Goal: Information Seeking & Learning: Learn about a topic

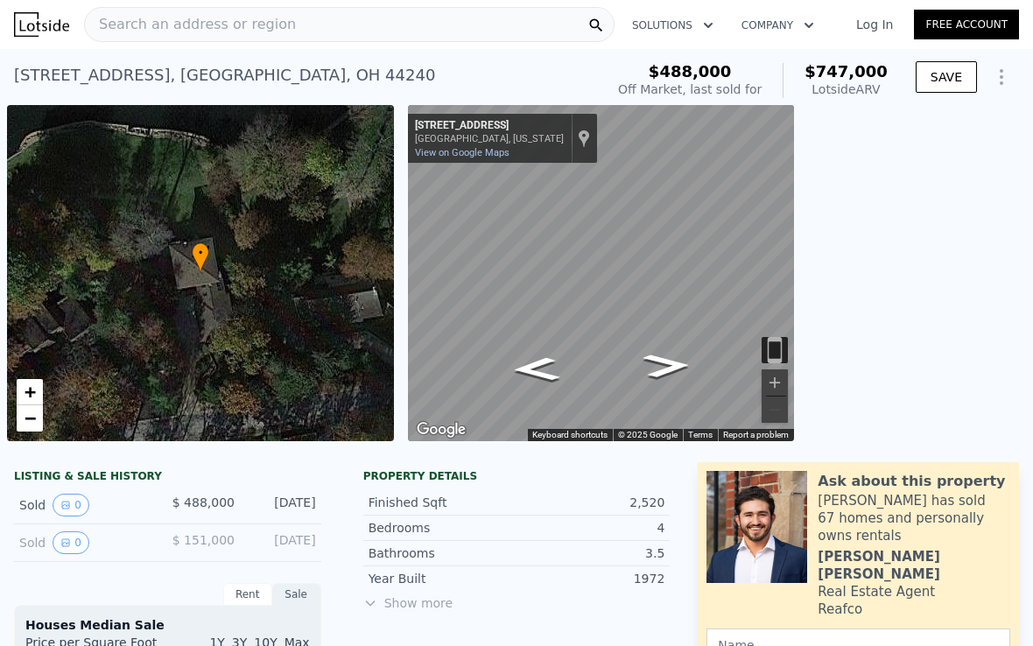
click at [655, 364] on icon "Go East, Mockingbird Dr" at bounding box center [666, 365] width 88 height 35
click at [999, 75] on icon "Show Options" at bounding box center [1001, 77] width 21 height 21
click at [532, 369] on icon "Go West, Mockingbird Dr" at bounding box center [535, 370] width 88 height 36
click at [527, 372] on icon "Go West, Mockingbird Dr" at bounding box center [536, 369] width 88 height 35
click at [518, 332] on icon "Go West, Mockingbird Dr" at bounding box center [535, 324] width 81 height 40
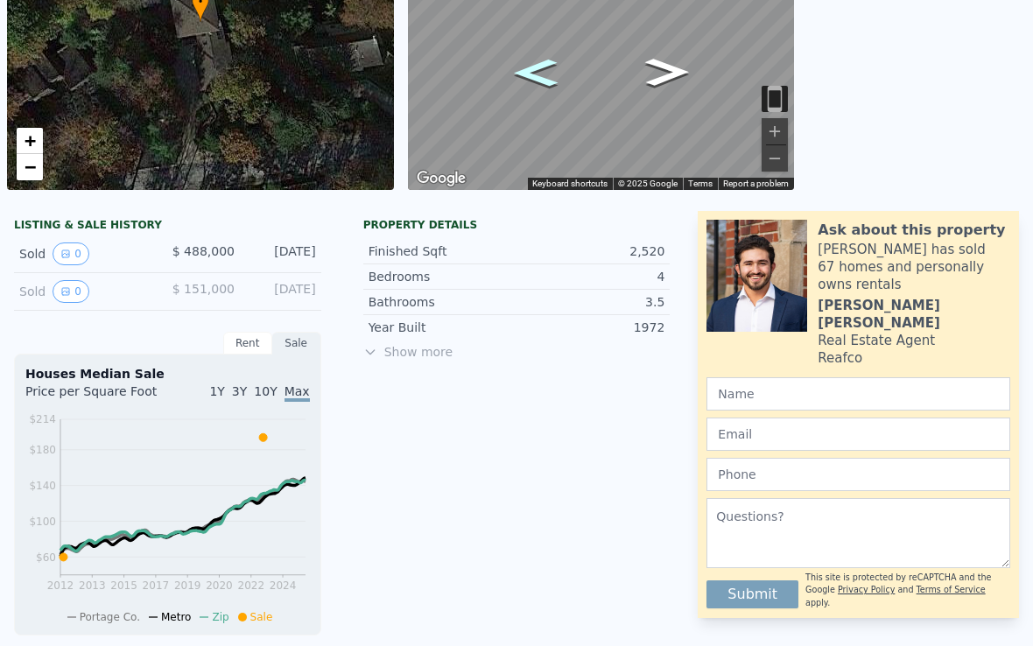
scroll to position [252, 0]
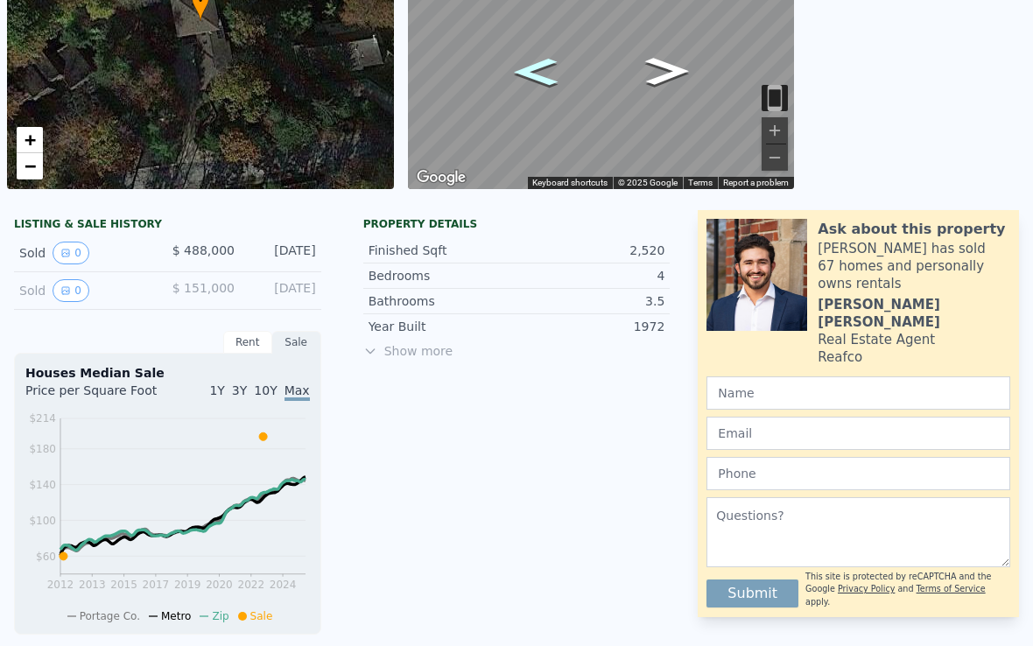
click at [412, 347] on span "Show more" at bounding box center [516, 351] width 307 height 18
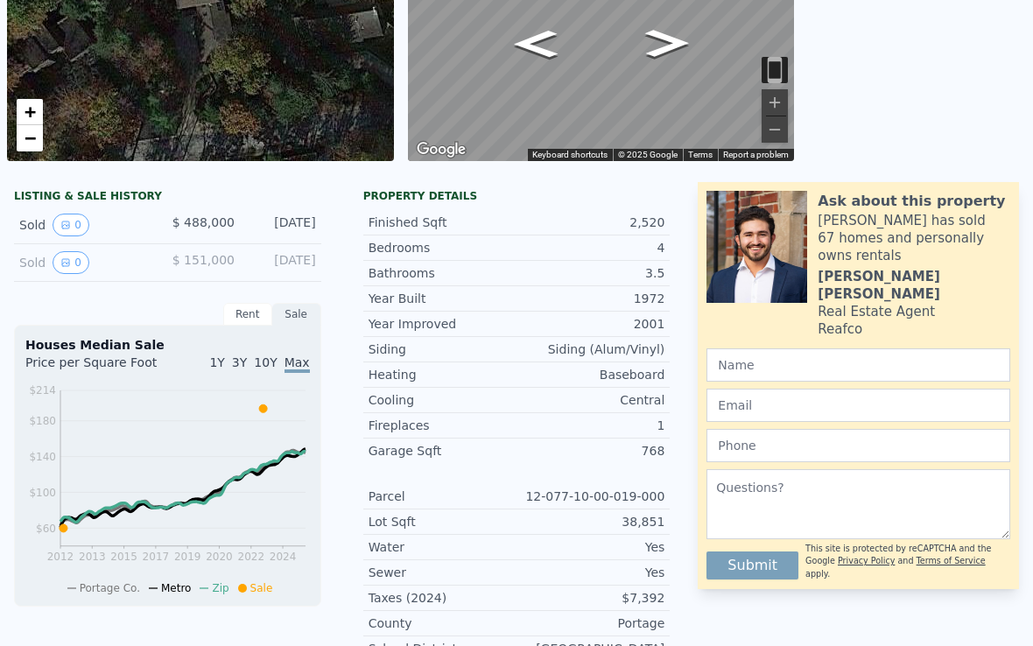
scroll to position [280, 0]
click at [196, 267] on span "$ 151,000" at bounding box center [203, 260] width 62 height 14
click at [263, 263] on div "[DATE]" at bounding box center [282, 262] width 67 height 23
click at [66, 266] on icon "View historical data" at bounding box center [65, 262] width 7 height 7
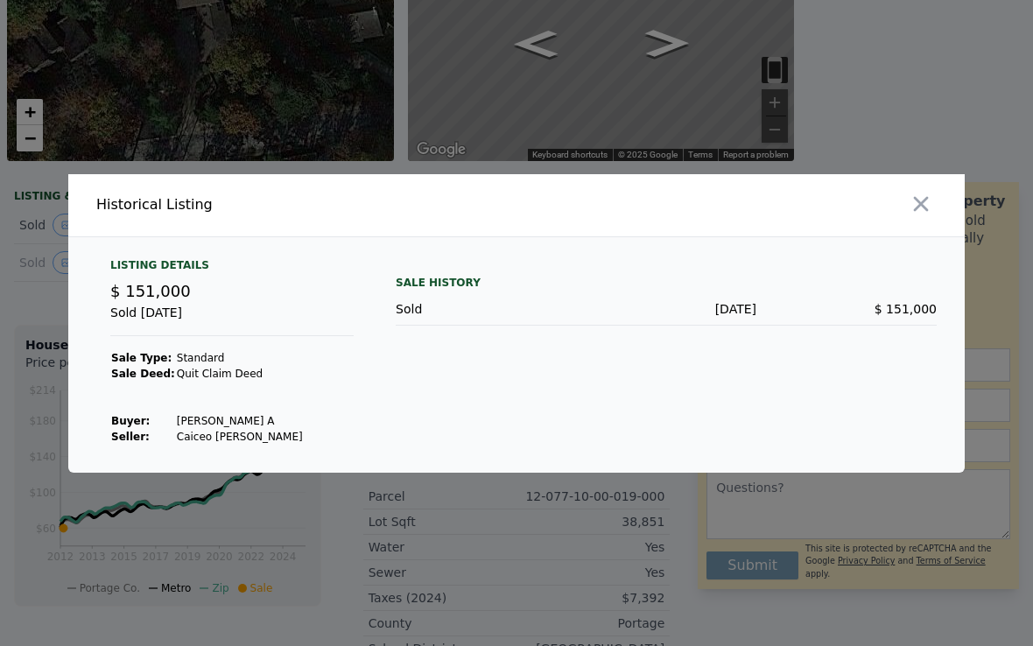
click at [918, 202] on icon "button" at bounding box center [921, 203] width 15 height 15
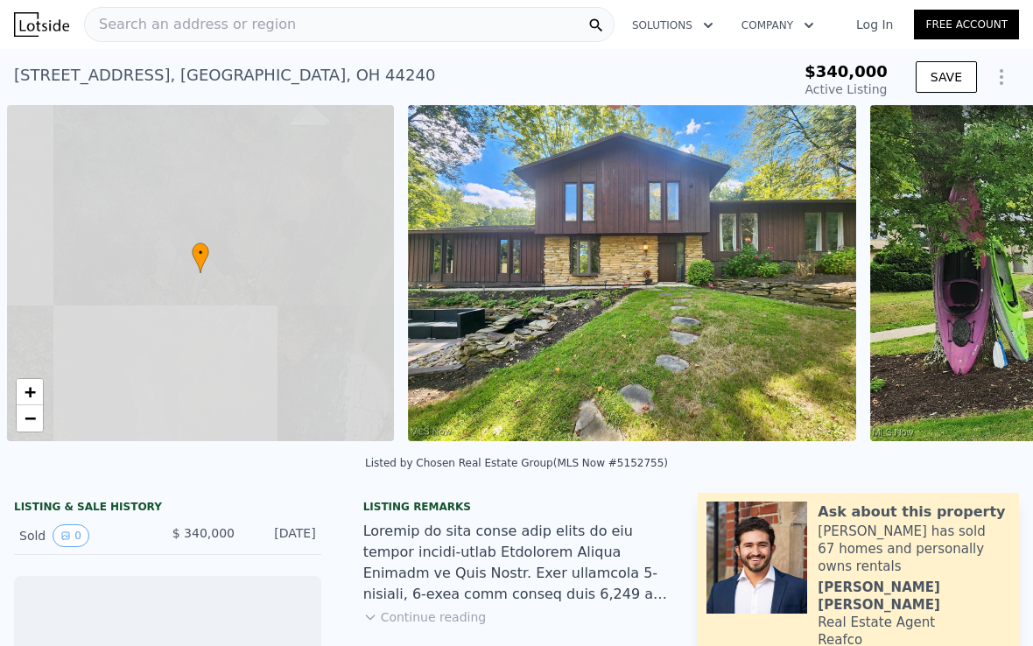
scroll to position [0, 7]
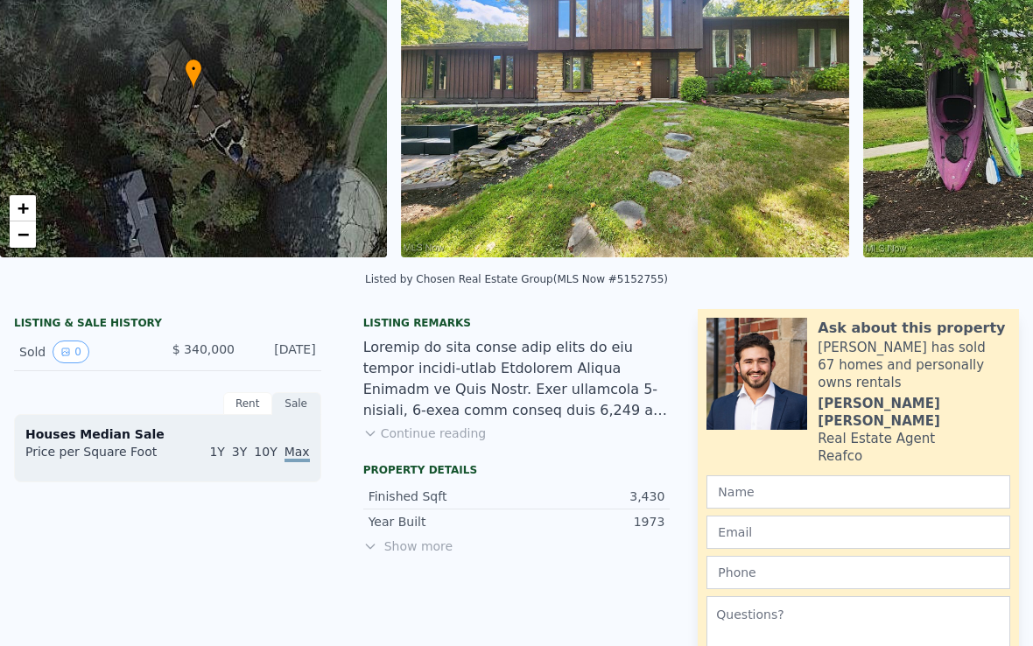
type input "-$ 495,457"
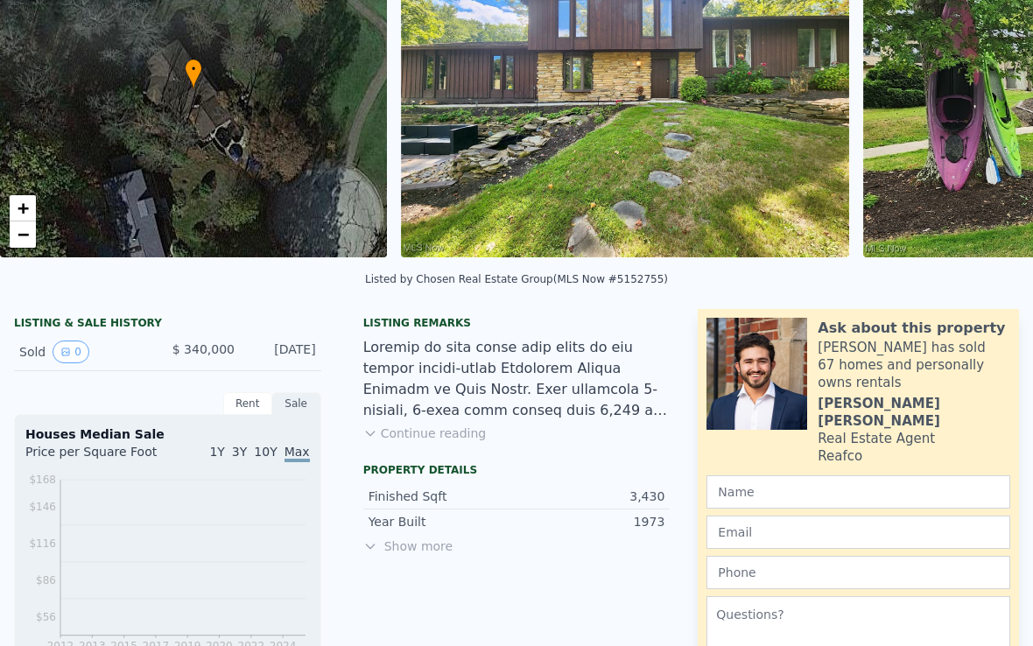
scroll to position [219, 0]
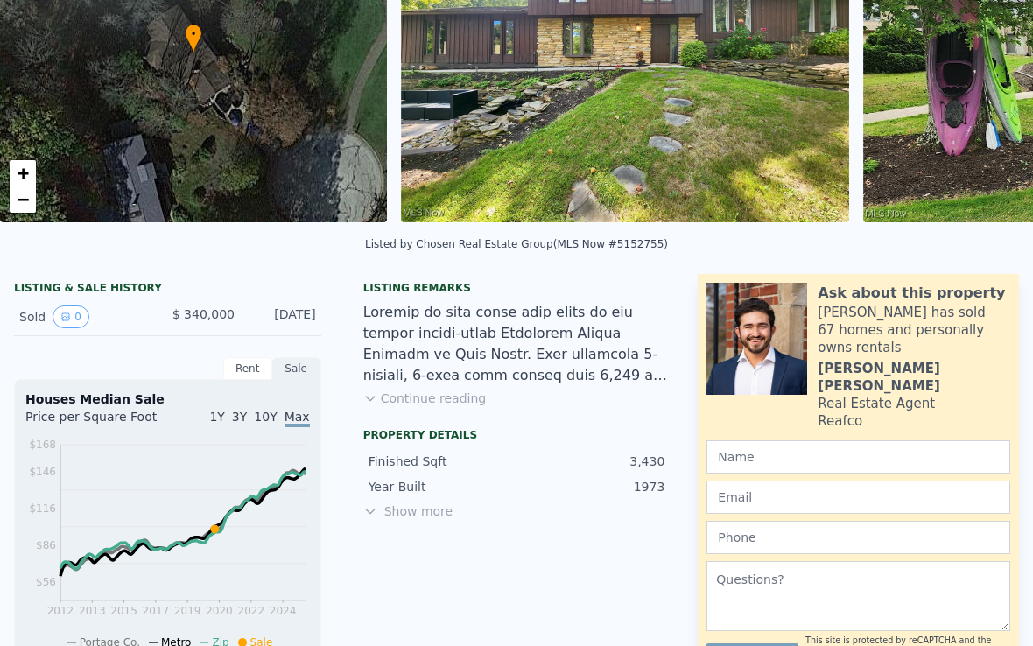
click at [76, 317] on button "0" at bounding box center [71, 316] width 37 height 23
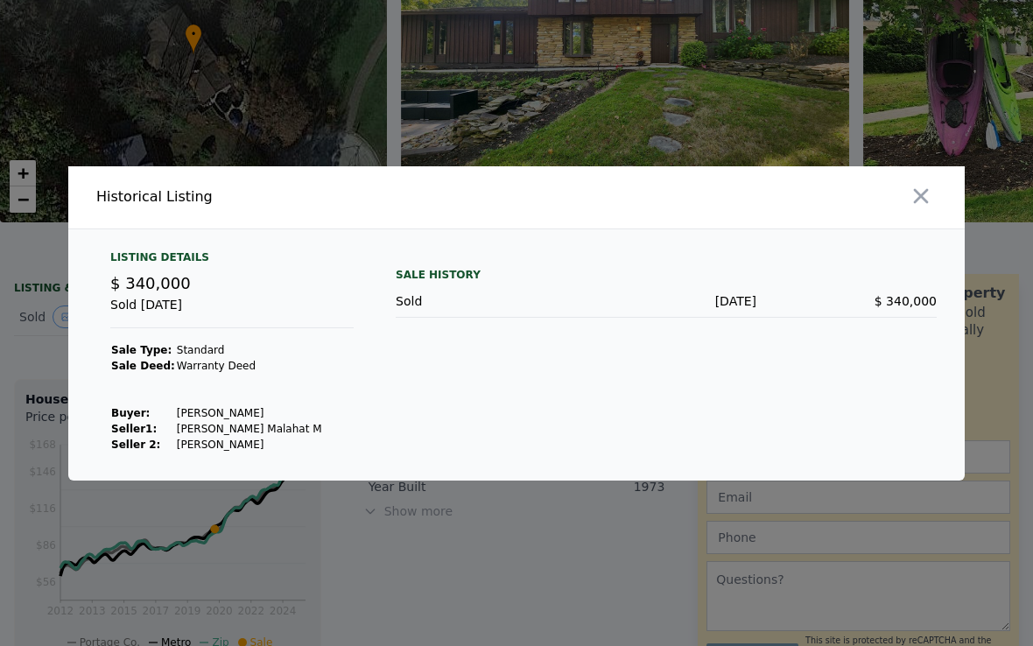
click at [918, 192] on icon "button" at bounding box center [920, 196] width 25 height 25
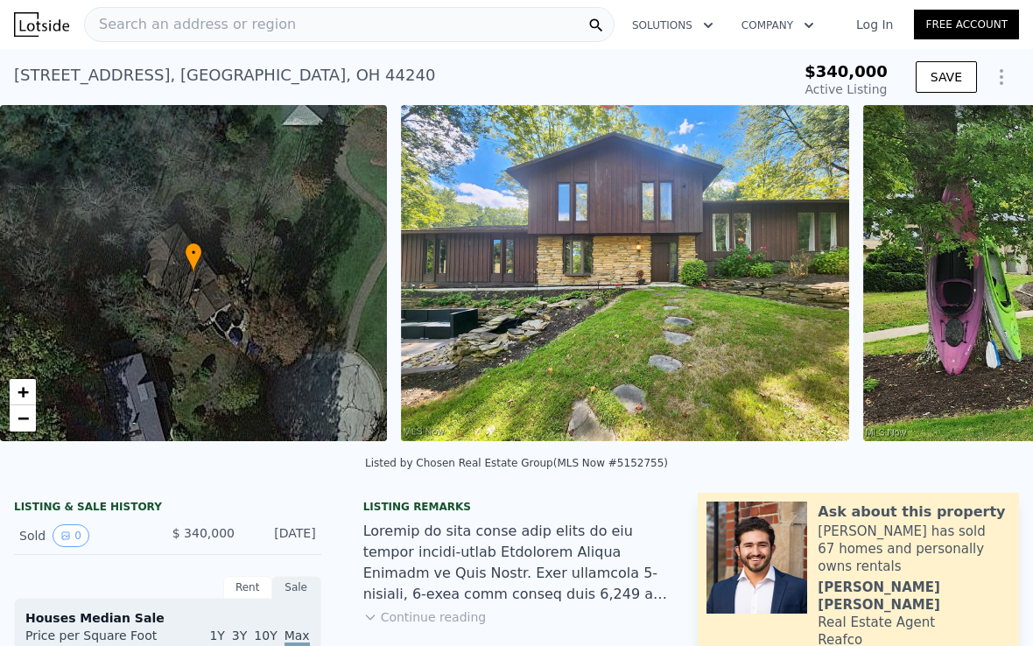
scroll to position [0, 0]
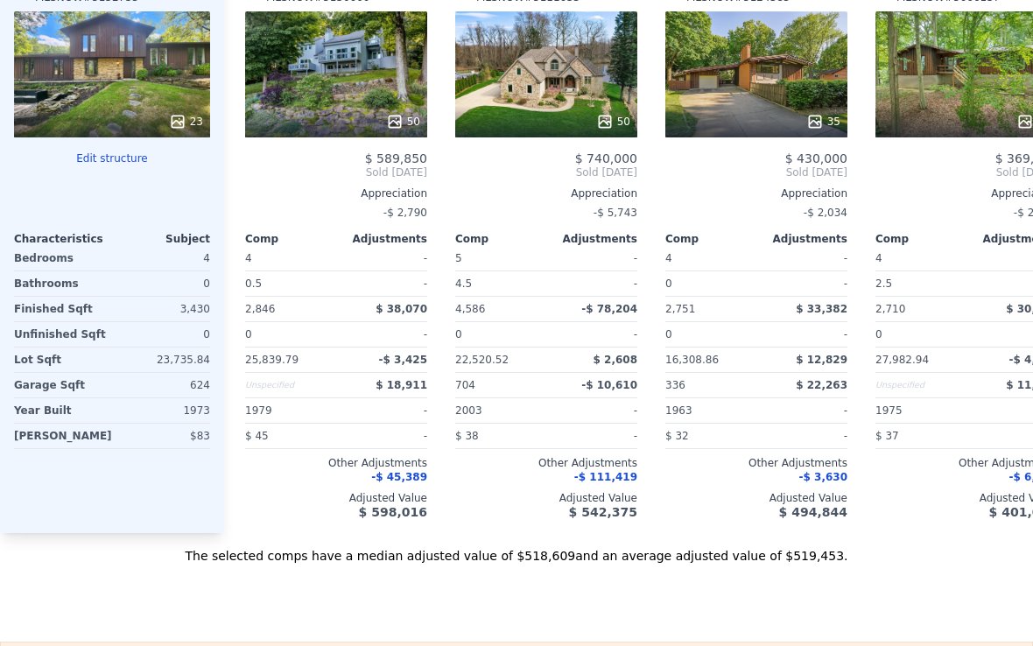
scroll to position [1847, 0]
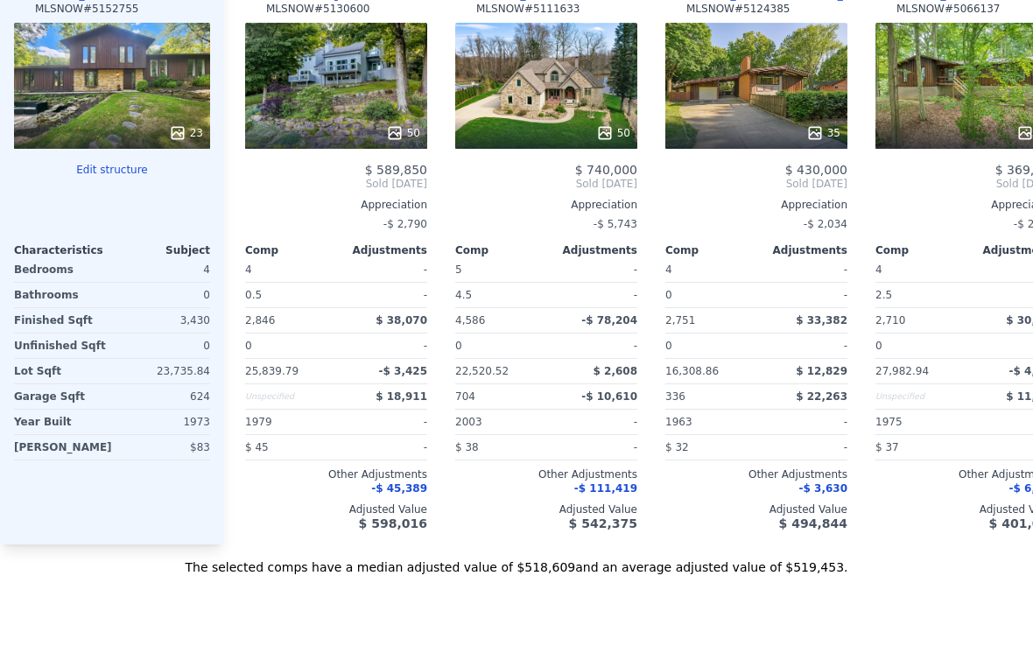
click at [110, 501] on div "Subject Property 7723 W Lake Blvd MLSNOW # 5152755 23 Edit structure Characteri…" at bounding box center [112, 250] width 224 height 588
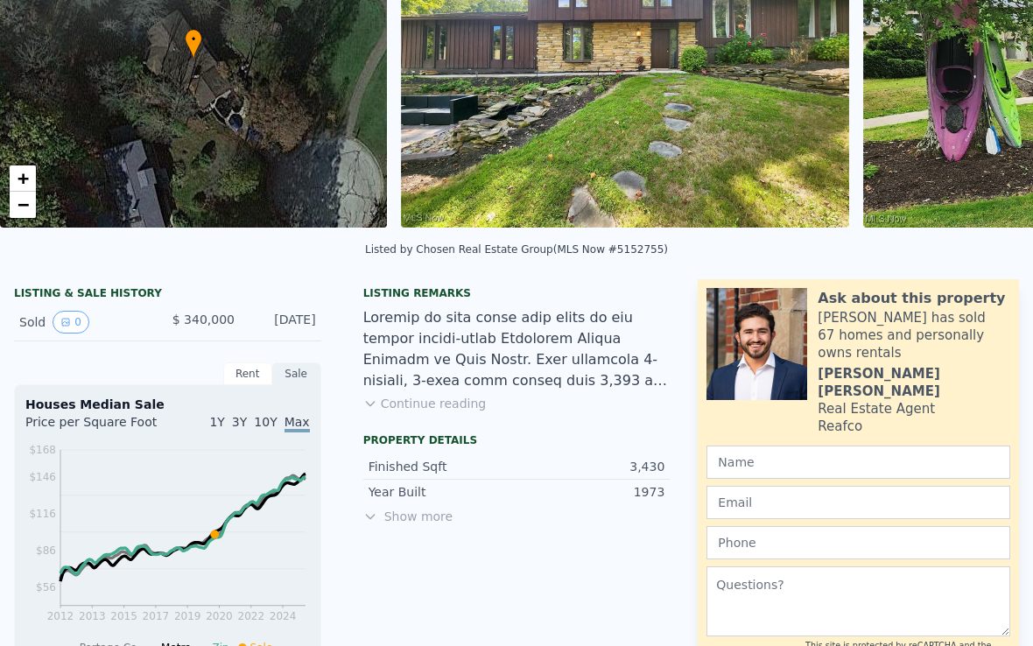
scroll to position [212, 0]
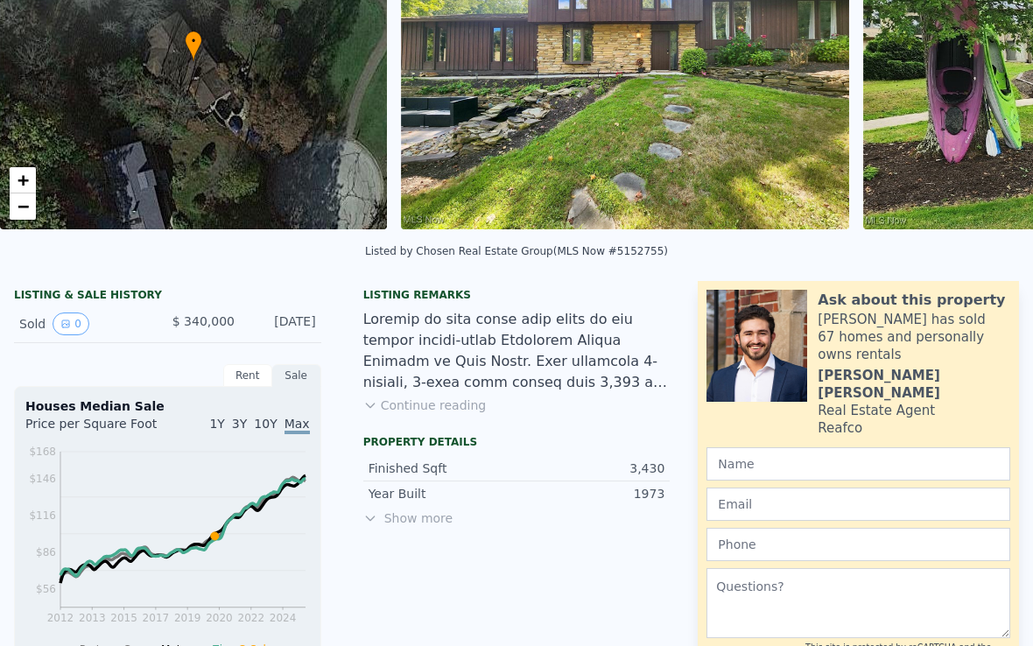
click at [79, 319] on button "0" at bounding box center [71, 323] width 37 height 23
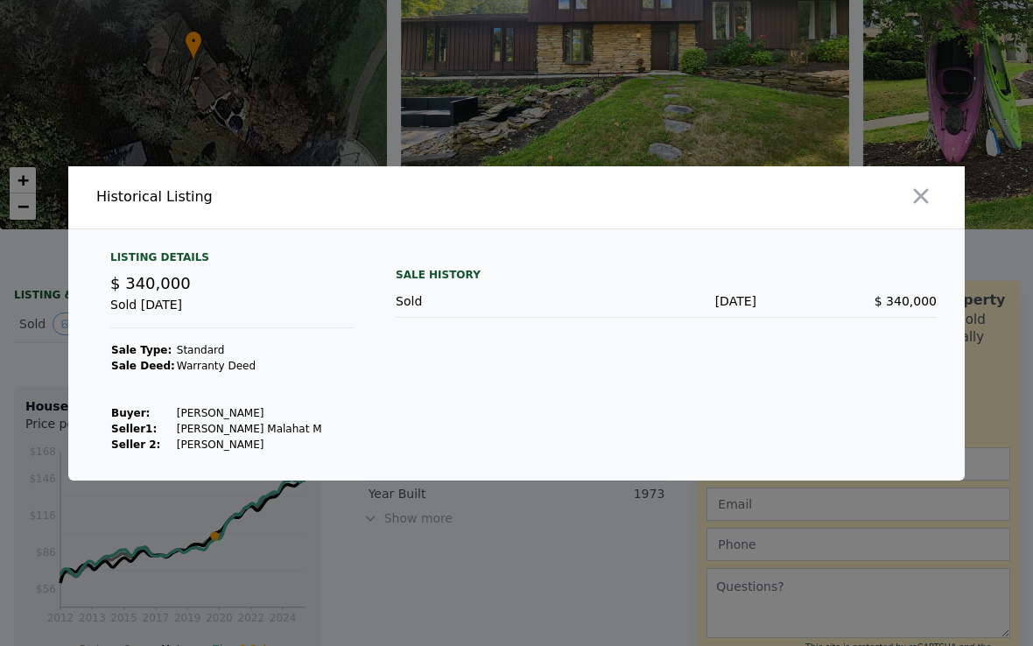
click at [140, 305] on div "Sold Aug 11, 2020" at bounding box center [231, 312] width 243 height 32
click at [148, 434] on td "Seller 1 :" at bounding box center [143, 429] width 66 height 16
click at [918, 192] on icon "button" at bounding box center [920, 196] width 25 height 25
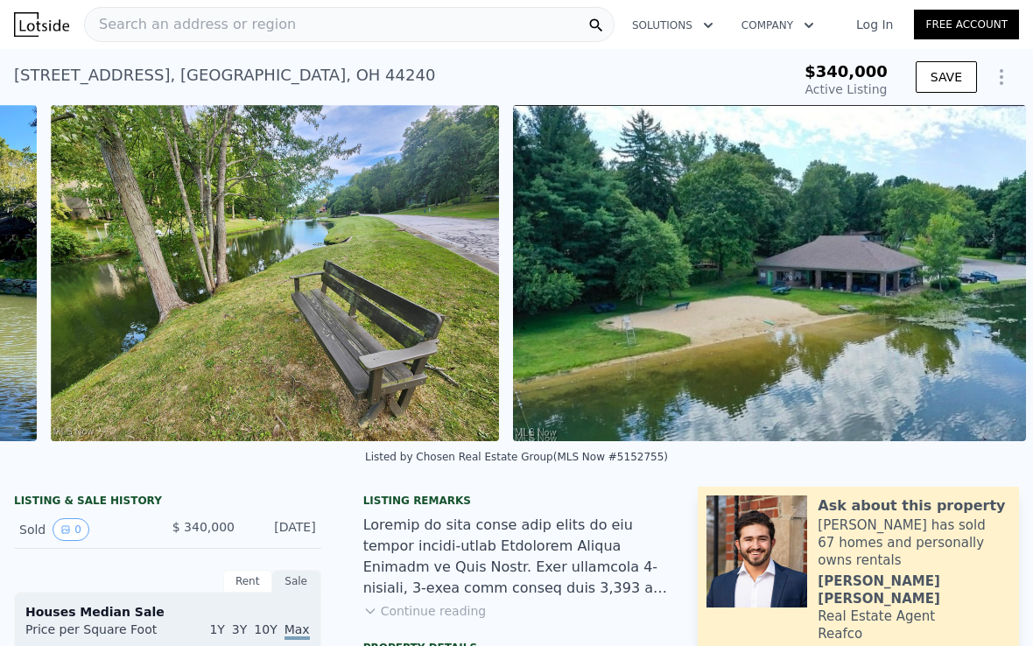
scroll to position [0, 10368]
click at [1005, 77] on icon "Show Options" at bounding box center [1001, 77] width 21 height 21
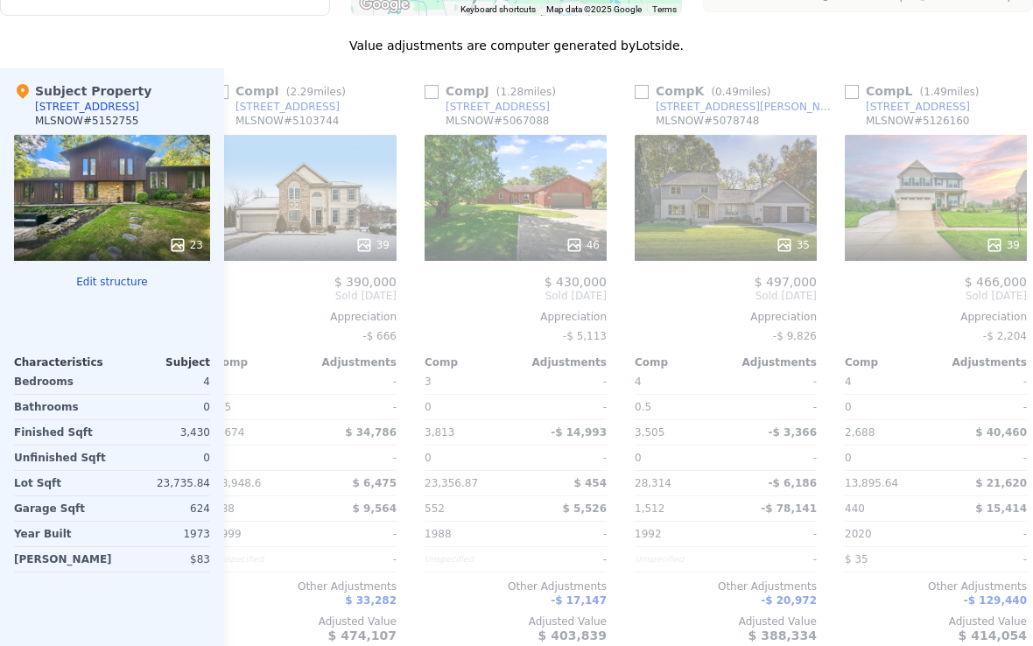
scroll to position [1741, 0]
